Goal: Transaction & Acquisition: Purchase product/service

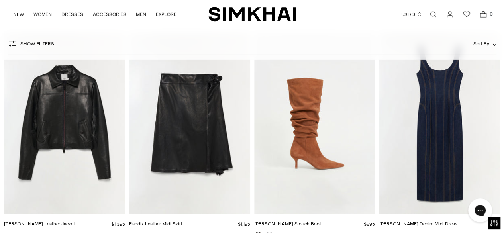
scroll to position [4307, 0]
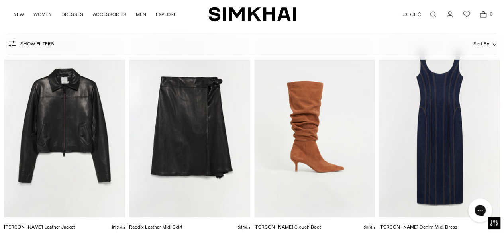
click at [0, 0] on img "Jordi Suede Slouch Boot" at bounding box center [0, 0] width 0 height 0
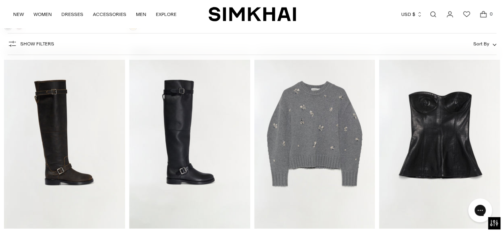
scroll to position [7547, 0]
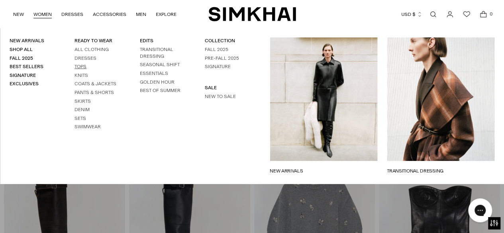
click at [75, 67] on link "Tops" at bounding box center [81, 67] width 12 height 6
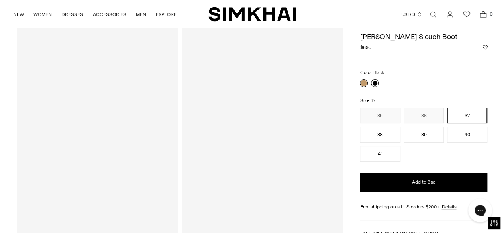
click at [374, 85] on link at bounding box center [375, 83] width 8 height 8
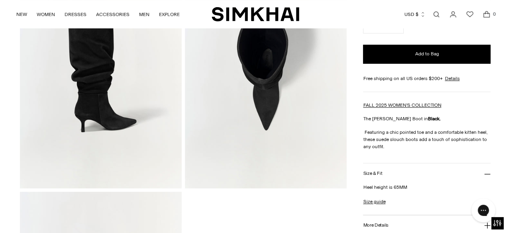
scroll to position [399, 0]
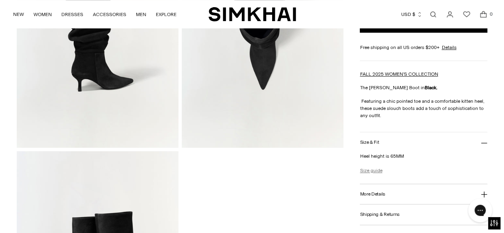
click at [362, 170] on link "Size guide" at bounding box center [371, 170] width 22 height 7
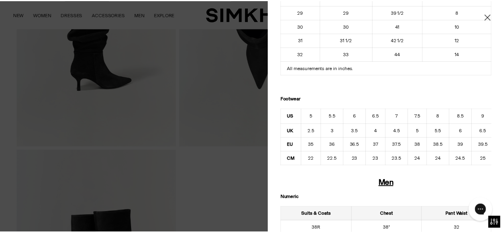
scroll to position [359, 0]
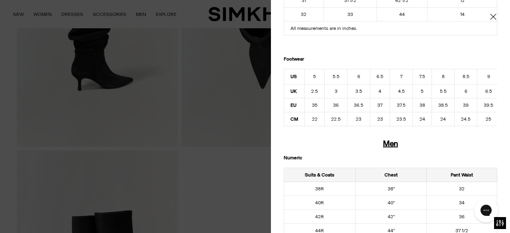
click at [490, 14] on span "Close" at bounding box center [494, 17] width 8 height 8
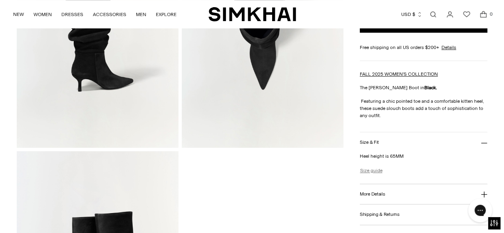
scroll to position [0, 0]
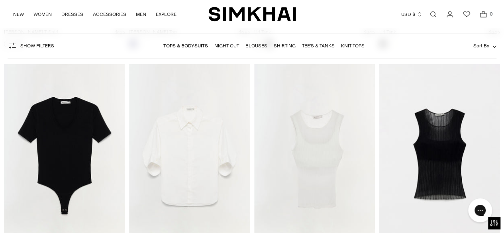
scroll to position [5822, 0]
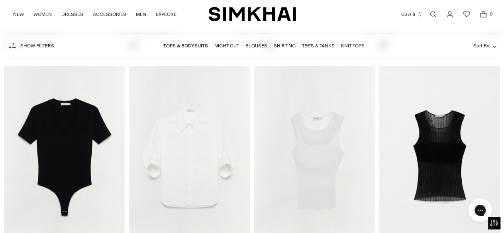
click at [0, 0] on img "Gemma Shirt" at bounding box center [0, 0] width 0 height 0
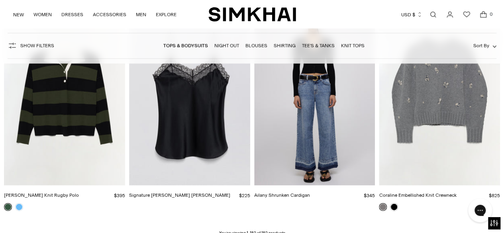
scroll to position [8317, 0]
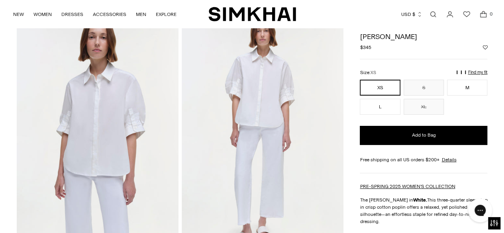
scroll to position [40, 0]
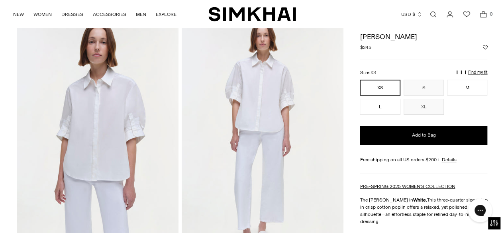
click at [122, 116] on img at bounding box center [98, 139] width 162 height 243
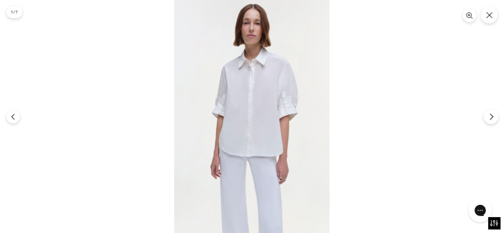
click at [492, 115] on icon "Next" at bounding box center [491, 117] width 3 height 6
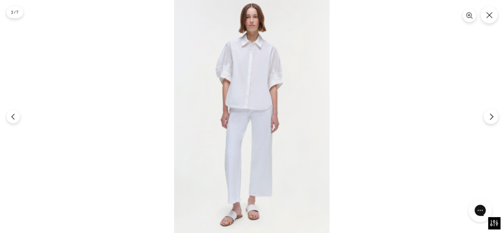
click at [492, 115] on icon "Next" at bounding box center [491, 117] width 3 height 6
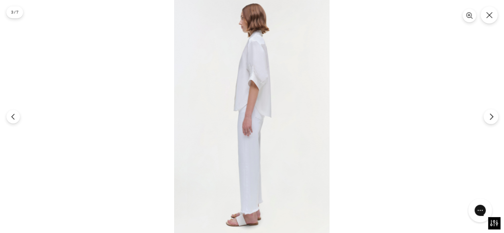
click at [492, 115] on icon "Next" at bounding box center [491, 117] width 3 height 6
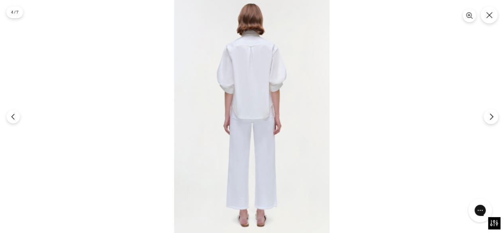
click at [492, 115] on icon "Next" at bounding box center [491, 117] width 3 height 6
